Goal: Information Seeking & Learning: Learn about a topic

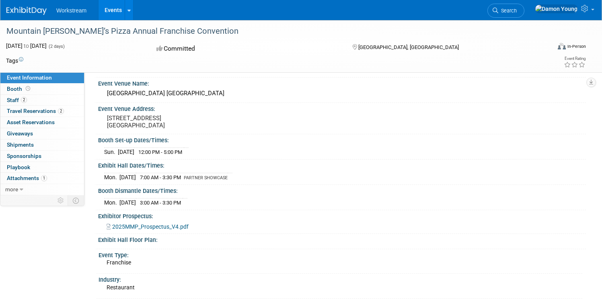
click at [128, 9] on link "Events" at bounding box center [113, 10] width 29 height 20
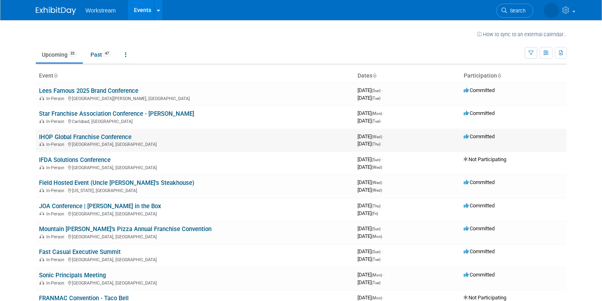
scroll to position [171, 0]
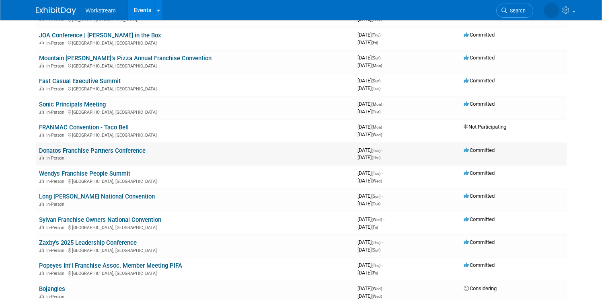
click at [135, 148] on link "Donatos Franchise Partners Conference" at bounding box center [92, 150] width 107 height 7
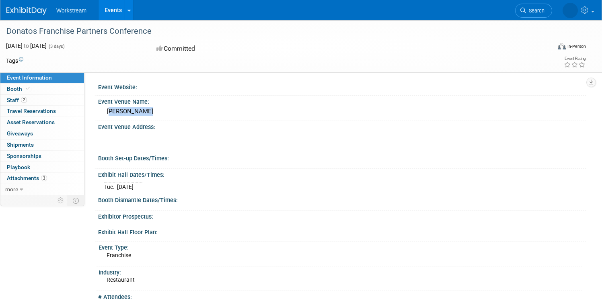
drag, startPoint x: 171, startPoint y: 113, endPoint x: 138, endPoint y: 113, distance: 33.4
click at [138, 113] on div "OSU Marriott" at bounding box center [342, 111] width 476 height 12
copy div "OSU Marriott"
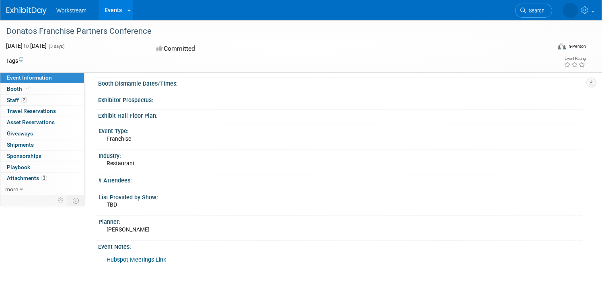
scroll to position [132, 0]
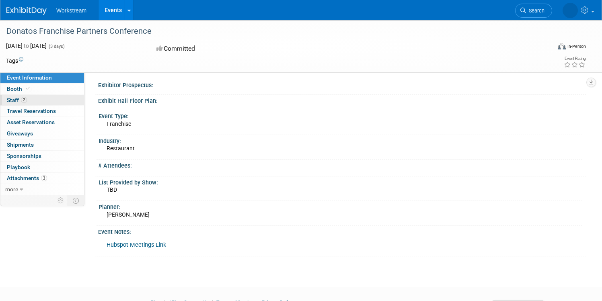
click at [27, 100] on span "2" at bounding box center [24, 100] width 6 height 6
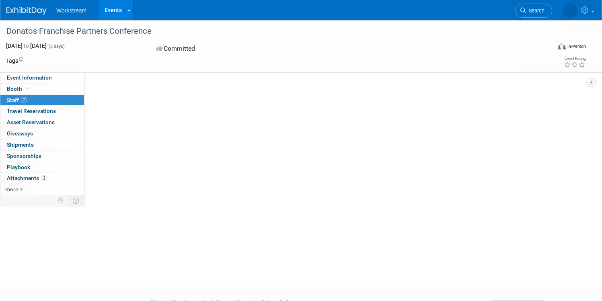
scroll to position [0, 0]
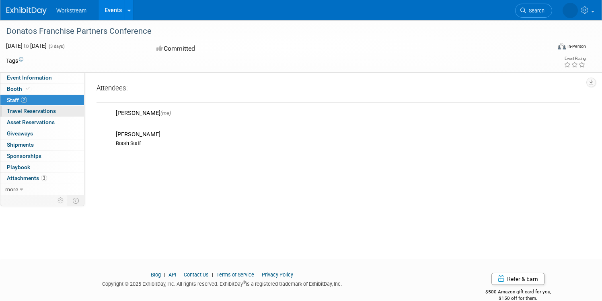
click at [56, 114] on span "Travel Reservations 0" at bounding box center [31, 111] width 49 height 6
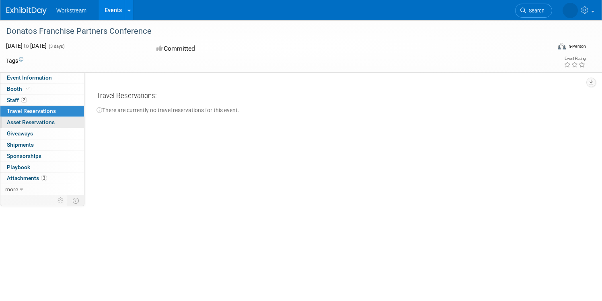
click at [55, 124] on span "Asset Reservations 0" at bounding box center [31, 122] width 48 height 6
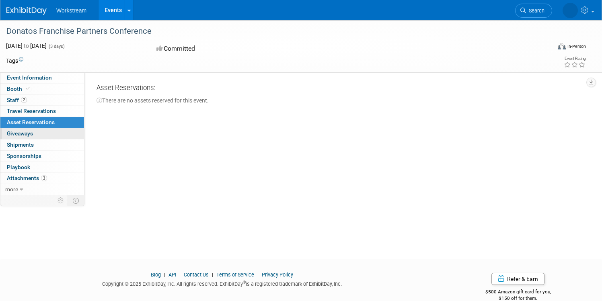
click at [75, 133] on link "0 Giveaways 0" at bounding box center [42, 133] width 84 height 11
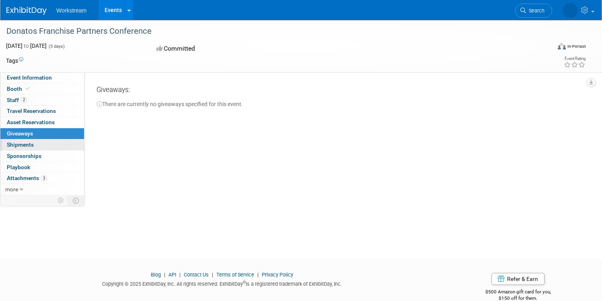
click at [78, 145] on link "0 Shipments 0" at bounding box center [42, 145] width 84 height 11
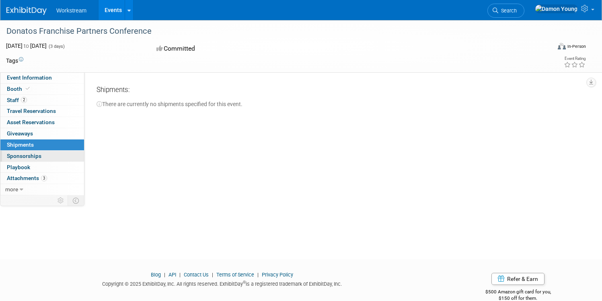
click at [77, 156] on link "0 Sponsorships 0" at bounding box center [42, 156] width 84 height 11
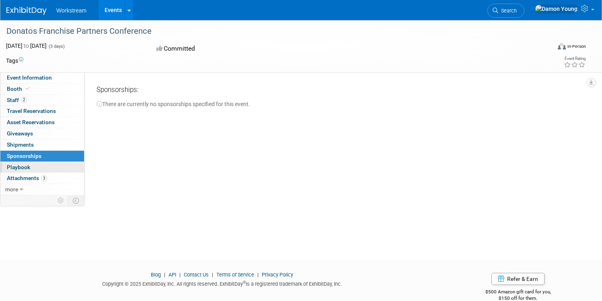
click at [72, 169] on link "0 Playbook 0" at bounding box center [42, 167] width 84 height 11
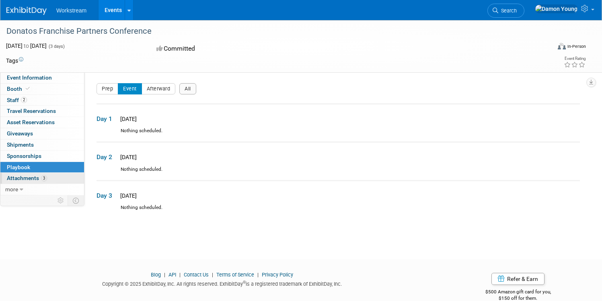
click at [79, 180] on link "3 Attachments 3" at bounding box center [42, 178] width 84 height 11
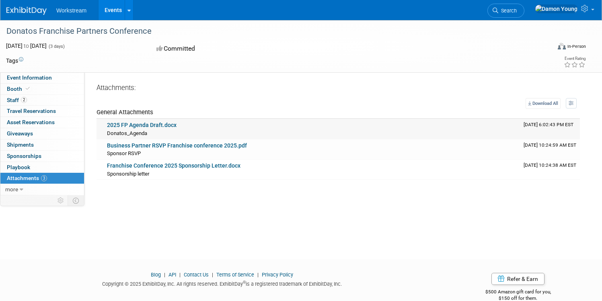
click at [177, 125] on link "2025 FP Agenda Draft.docx" at bounding box center [142, 125] width 70 height 6
click at [59, 81] on link "Event Information" at bounding box center [42, 77] width 84 height 11
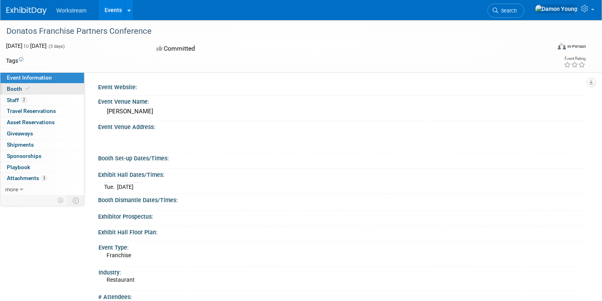
click at [31, 92] on span "Booth" at bounding box center [19, 89] width 25 height 6
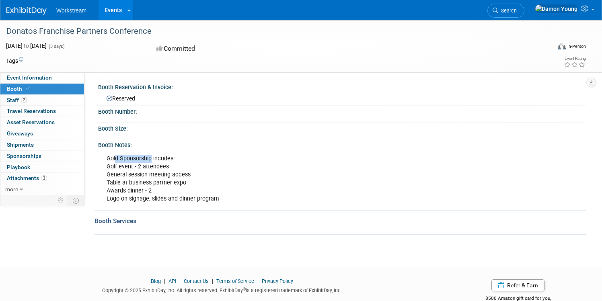
drag, startPoint x: 154, startPoint y: 159, endPoint x: 182, endPoint y: 159, distance: 28.6
click at [182, 159] on div "Gold Sponsorship incudes: Golf event - 2 attendees General session meeting acce…" at bounding box center [296, 179] width 391 height 56
drag, startPoint x: 182, startPoint y: 159, endPoint x: 179, endPoint y: 161, distance: 4.6
click at [182, 159] on div "Gold Sponsorship incudes: Golf event - 2 attendees General session meeting acce…" at bounding box center [296, 179] width 391 height 56
drag, startPoint x: 170, startPoint y: 163, endPoint x: 187, endPoint y: 166, distance: 17.5
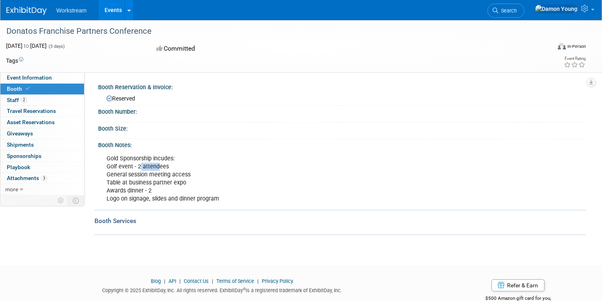
click at [187, 166] on div "Gold Sponsorship incudes: Golf event - 2 attendees General session meeting acce…" at bounding box center [296, 179] width 391 height 56
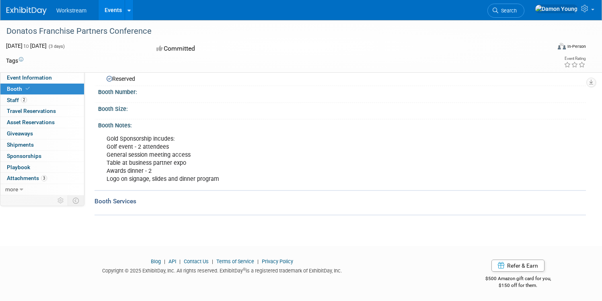
scroll to position [21, 0]
drag, startPoint x: 138, startPoint y: 154, endPoint x: 195, endPoint y: 156, distance: 56.8
click at [195, 156] on div "Gold Sponsorship incudes: Golf event - 2 attendees General session meeting acce…" at bounding box center [296, 158] width 391 height 56
drag, startPoint x: 151, startPoint y: 161, endPoint x: 187, endPoint y: 163, distance: 35.5
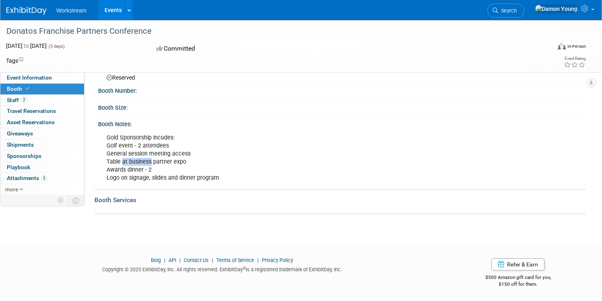
click at [186, 163] on div "Gold Sponsorship incudes: Golf event - 2 attendees General session meeting acce…" at bounding box center [296, 158] width 391 height 56
click at [187, 163] on div "Gold Sponsorship incudes: Golf event - 2 attendees General session meeting acce…" at bounding box center [296, 158] width 391 height 56
click at [171, 172] on div "Gold Sponsorship incudes: Golf event - 2 attendees General session meeting acce…" at bounding box center [296, 158] width 391 height 56
click at [181, 172] on div "Gold Sponsorship incudes: Golf event - 2 attendees General session meeting acce…" at bounding box center [296, 158] width 391 height 56
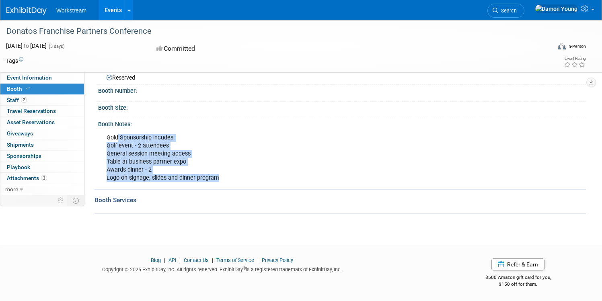
drag, startPoint x: 258, startPoint y: 177, endPoint x: 149, endPoint y: 140, distance: 116.1
click at [149, 140] on div "Gold Sponsorship incudes: Golf event - 2 attendees General session meeting acce…" at bounding box center [296, 158] width 391 height 56
